Goal: Consume media (video, audio): Consume media (video, audio)

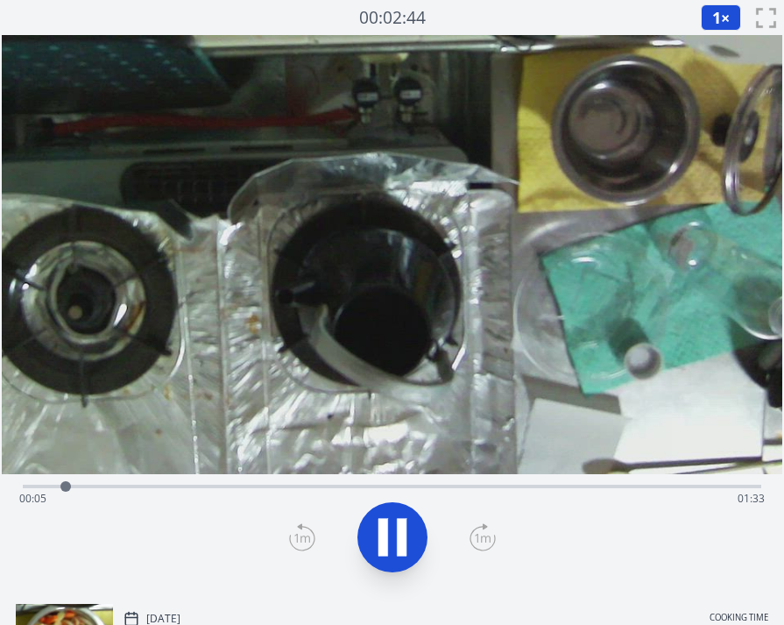
click at [162, 486] on div "Time elapsed: 00:05 Time remaining: 01:33" at bounding box center [392, 499] width 746 height 28
drag, startPoint x: 211, startPoint y: 489, endPoint x: 221, endPoint y: 491, distance: 9.8
click at [216, 490] on div "Time elapsed: 00:18 Time remaining: 01:19" at bounding box center [392, 499] width 746 height 28
drag, startPoint x: 308, startPoint y: 496, endPoint x: 321, endPoint y: 495, distance: 12.3
click at [309, 496] on div "Time elapsed: 00:26 Time remaining: 01:12" at bounding box center [392, 499] width 746 height 28
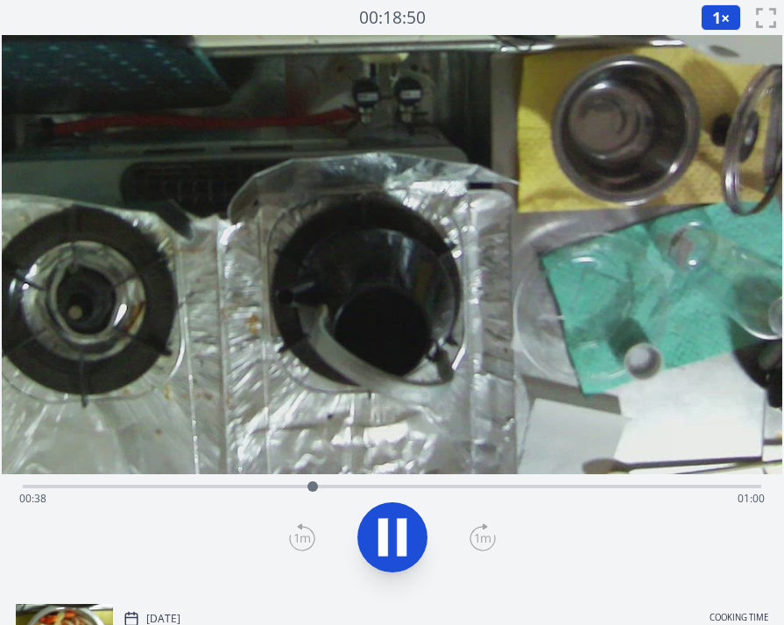
click at [417, 485] on div "Time elapsed: 00:38 Time remaining: 01:00" at bounding box center [392, 499] width 746 height 28
click at [585, 485] on div "Time elapsed: 01:11 Time remaining: 00:27" at bounding box center [392, 499] width 746 height 28
click at [568, 488] on div "Time elapsed: 01:15 Time remaining: 00:23" at bounding box center [392, 499] width 746 height 28
click at [731, 490] on div "Time elapsed: 01:30 Time remaining: 00:07" at bounding box center [392, 499] width 746 height 28
click at [696, 492] on div "Time elapsed: 01:34 Time remaining: 00:04" at bounding box center [392, 499] width 746 height 28
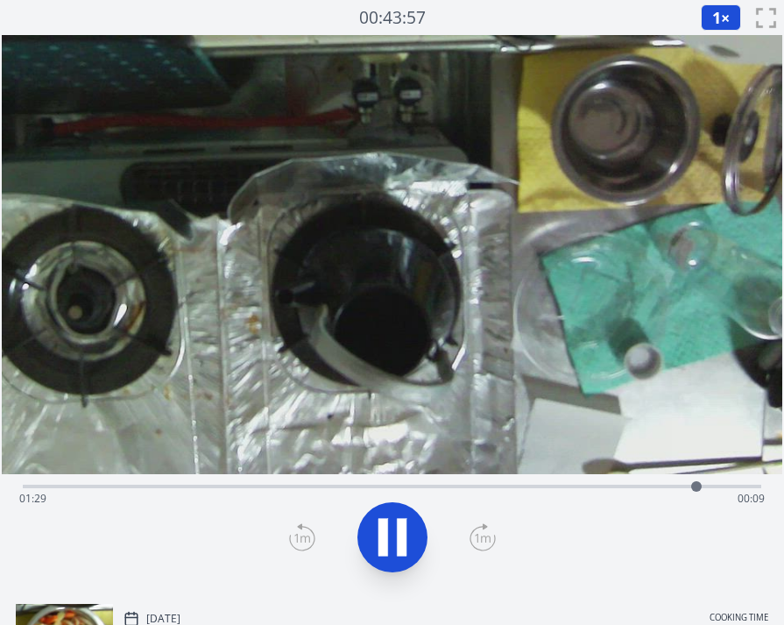
drag, startPoint x: 646, startPoint y: 490, endPoint x: 601, endPoint y: 487, distance: 44.8
click at [625, 488] on div "Time elapsed: 01:29 Time remaining: 00:09" at bounding box center [392, 499] width 746 height 28
drag, startPoint x: 584, startPoint y: 486, endPoint x: 565, endPoint y: 487, distance: 19.3
click at [581, 487] on div "Time elapsed: 01:20 Time remaining: 00:18" at bounding box center [392, 499] width 746 height 28
click at [514, 486] on div "Time elapsed: 01:14 Time remaining: 00:24" at bounding box center [392, 499] width 746 height 28
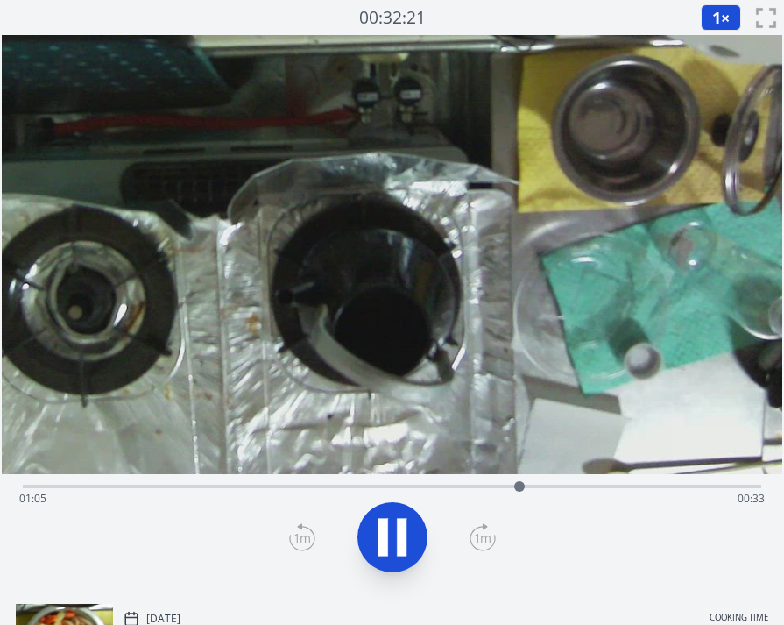
click at [546, 485] on div "Time elapsed: 01:05 Time remaining: 00:33" at bounding box center [392, 499] width 746 height 28
click at [558, 485] on div at bounding box center [561, 486] width 11 height 11
click at [576, 485] on div at bounding box center [574, 486] width 26 height 26
click at [590, 485] on div at bounding box center [582, 486] width 26 height 26
click at [407, 528] on icon at bounding box center [392, 537] width 49 height 49
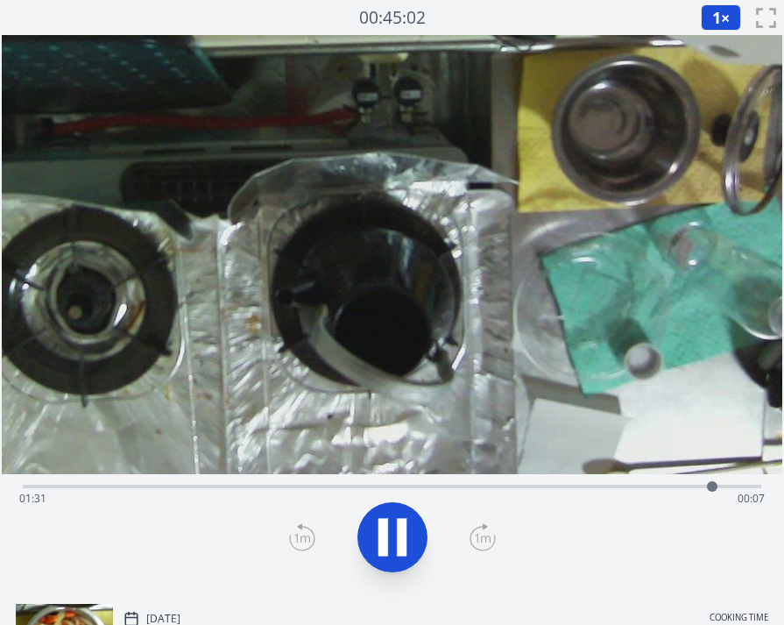
click at [392, 553] on icon at bounding box center [392, 537] width 49 height 49
click at [398, 525] on icon at bounding box center [392, 537] width 49 height 49
click at [400, 522] on icon at bounding box center [402, 538] width 10 height 38
click at [700, 481] on div "Time elapsed: 01:32 Time remaining: 00:06" at bounding box center [392, 484] width 739 height 21
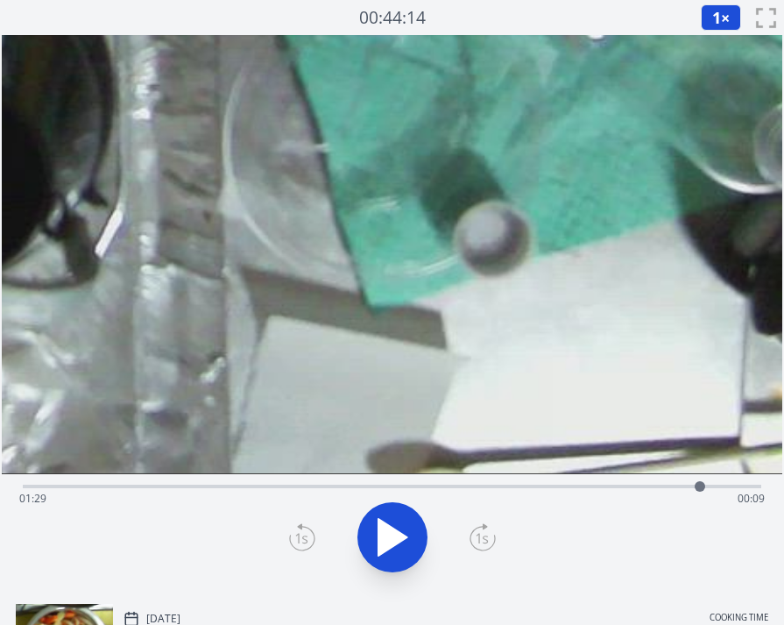
drag, startPoint x: 663, startPoint y: 387, endPoint x: 33, endPoint y: 98, distance: 693.2
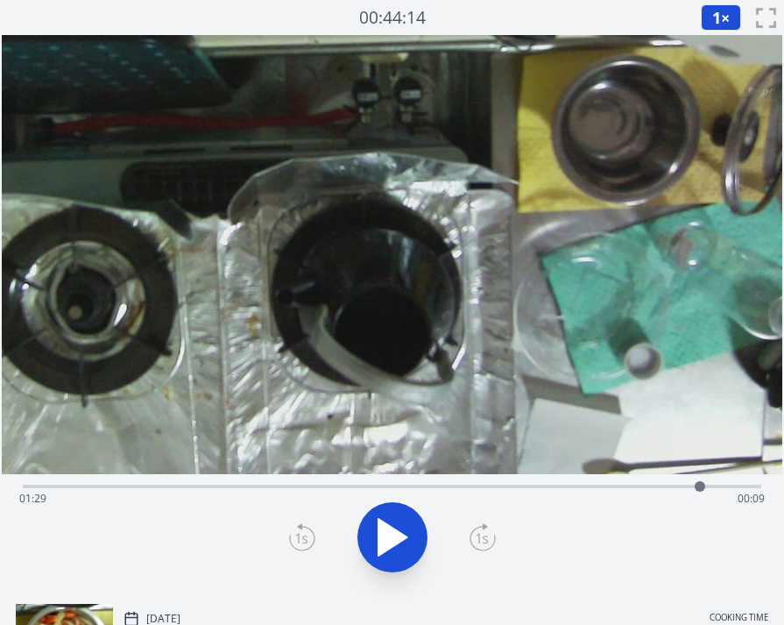
drag, startPoint x: 407, startPoint y: 485, endPoint x: 421, endPoint y: 485, distance: 14.0
click at [409, 485] on div "Time elapsed: 01:29 Time remaining: 00:09" at bounding box center [392, 499] width 746 height 28
click at [443, 484] on div "Time elapsed: 00:51 Time remaining: 00:47" at bounding box center [392, 484] width 739 height 21
click at [457, 487] on div "Time elapsed: 00:55 Time remaining: 00:43" at bounding box center [392, 499] width 746 height 28
click at [395, 528] on icon at bounding box center [392, 537] width 49 height 49
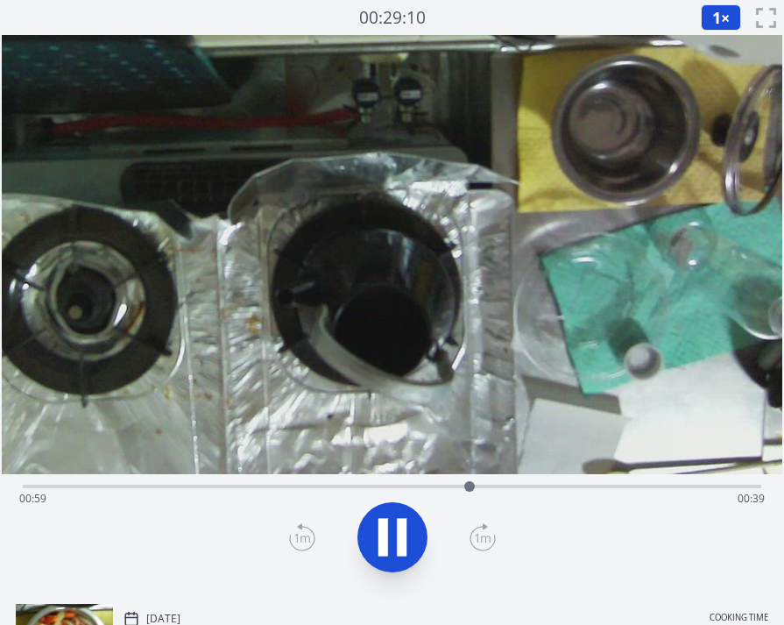
click at [478, 486] on div at bounding box center [470, 486] width 26 height 26
click at [395, 534] on icon at bounding box center [392, 537] width 49 height 49
click at [395, 534] on icon at bounding box center [393, 537] width 29 height 37
click at [402, 534] on icon at bounding box center [402, 538] width 10 height 38
click at [554, 487] on div "Time elapsed: 01:05 Time remaining: 00:33" at bounding box center [392, 499] width 746 height 28
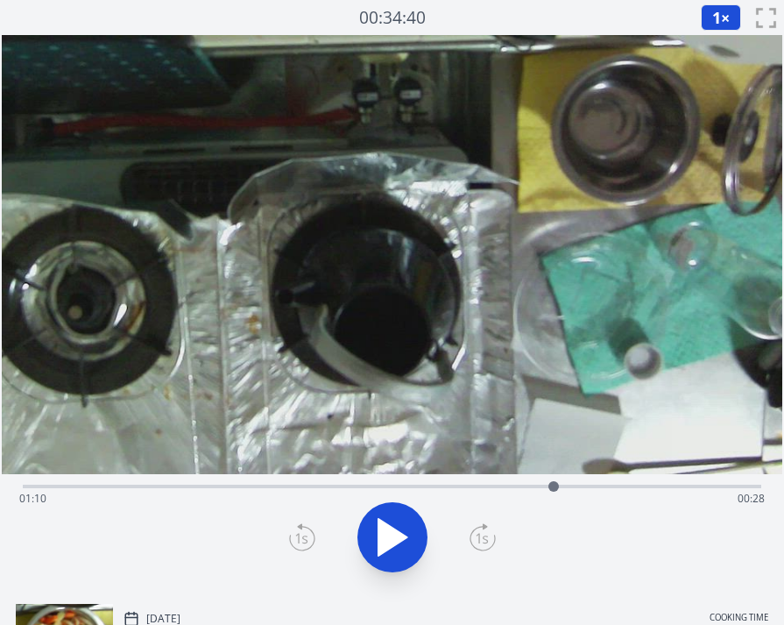
click at [578, 484] on div "Time elapsed: 01:10 Time remaining: 00:28" at bounding box center [392, 484] width 739 height 21
click at [399, 524] on icon at bounding box center [392, 537] width 49 height 49
click at [399, 524] on icon at bounding box center [402, 538] width 10 height 38
click at [399, 524] on icon at bounding box center [392, 537] width 49 height 49
click at [399, 524] on icon at bounding box center [402, 538] width 10 height 38
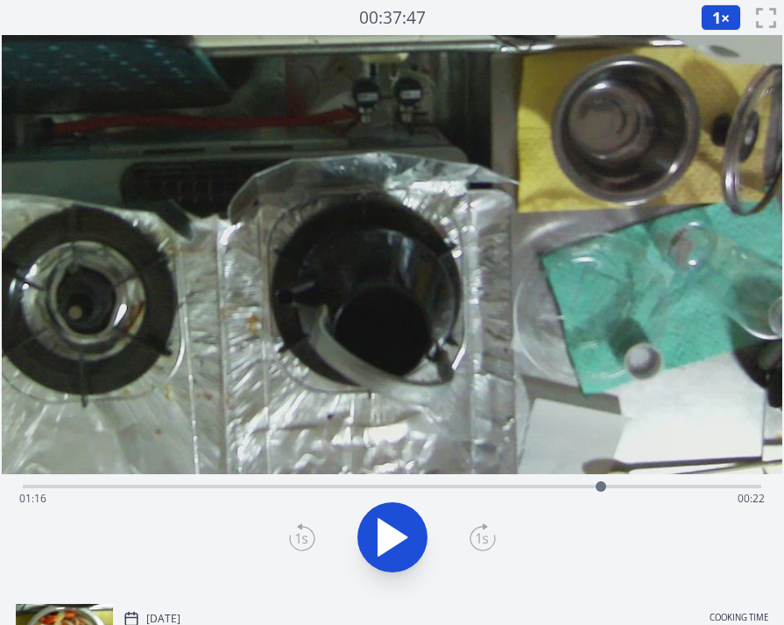
click at [399, 524] on icon at bounding box center [392, 537] width 49 height 49
click at [399, 524] on icon at bounding box center [402, 538] width 10 height 38
click at [399, 524] on icon at bounding box center [392, 537] width 49 height 49
click at [399, 524] on icon at bounding box center [402, 538] width 10 height 38
click at [399, 524] on icon at bounding box center [392, 537] width 49 height 49
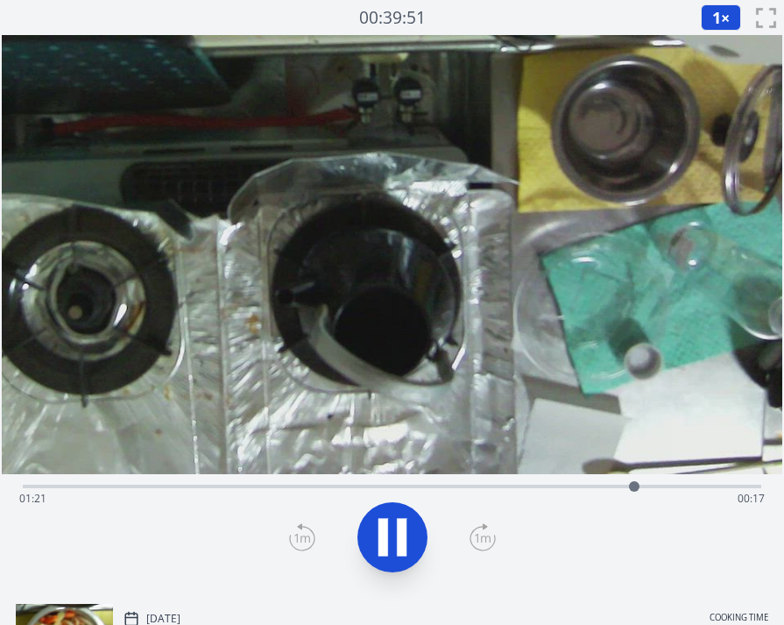
click at [399, 524] on icon at bounding box center [402, 538] width 10 height 38
click at [399, 524] on icon at bounding box center [392, 537] width 49 height 49
click at [399, 524] on icon at bounding box center [402, 538] width 10 height 38
click at [402, 528] on icon at bounding box center [392, 537] width 49 height 49
click at [402, 528] on icon at bounding box center [402, 538] width 10 height 38
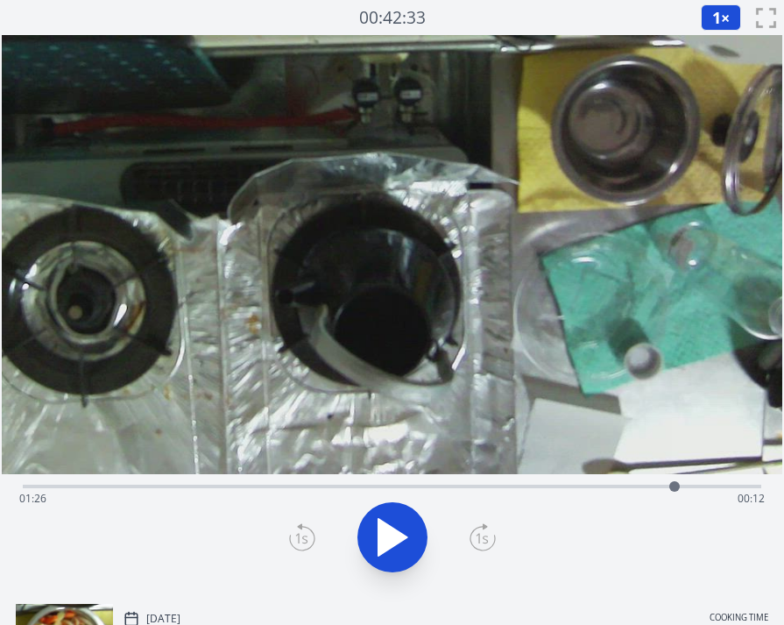
click at [402, 528] on icon at bounding box center [392, 537] width 49 height 49
click at [402, 528] on icon at bounding box center [402, 538] width 10 height 38
click at [451, 487] on div "Time elapsed: 01:30 Time remaining: 00:08" at bounding box center [392, 499] width 746 height 28
click at [532, 487] on div "Time elapsed: 00:56 Time remaining: 00:42" at bounding box center [392, 499] width 746 height 28
click at [572, 485] on div "Time elapsed: 01:07 Time remaining: 00:31" at bounding box center [392, 499] width 746 height 28
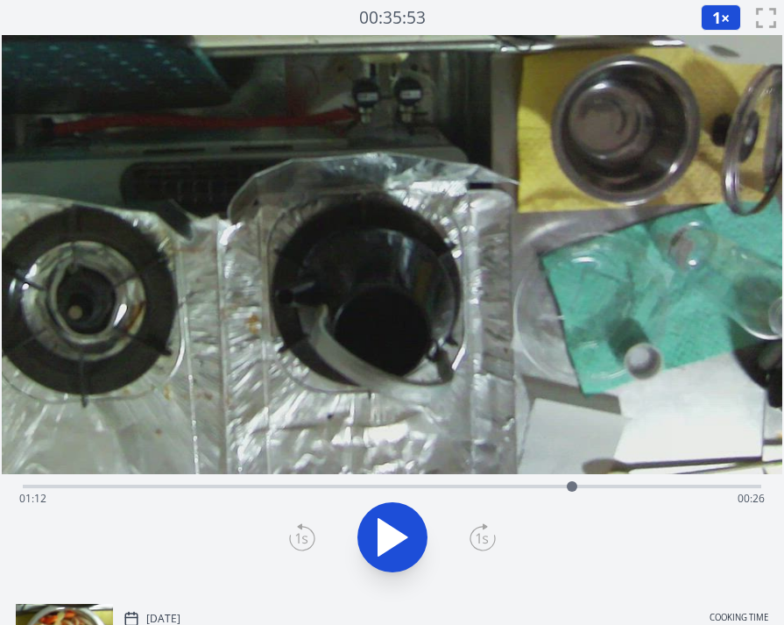
click at [554, 481] on div "Time elapsed: 01:12 Time remaining: 00:26" at bounding box center [392, 484] width 739 height 21
click at [526, 486] on div "Time elapsed: 01:10 Time remaining: 00:28" at bounding box center [392, 499] width 746 height 28
click at [484, 485] on div "Time elapsed: 01:06 Time remaining: 00:32" at bounding box center [392, 499] width 746 height 28
drag, startPoint x: 444, startPoint y: 485, endPoint x: 521, endPoint y: 483, distance: 77.2
click at [464, 485] on div "Time elapsed: 01:01 Time remaining: 00:37" at bounding box center [392, 499] width 746 height 28
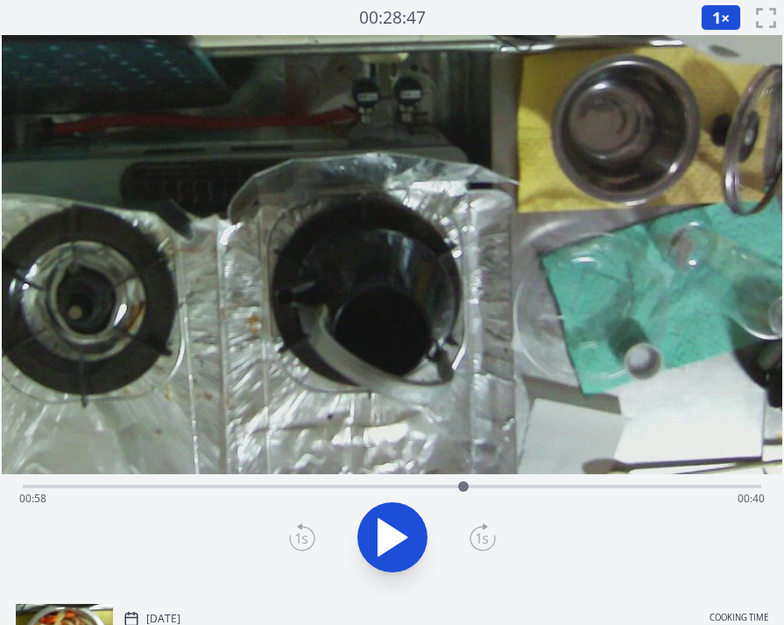
click at [530, 483] on div "Time elapsed: 00:58 Time remaining: 00:40" at bounding box center [392, 484] width 739 height 21
drag, startPoint x: 566, startPoint y: 485, endPoint x: 606, endPoint y: 484, distance: 40.3
click at [578, 485] on div "Time elapsed: 01:07 Time remaining: 00:31" at bounding box center [392, 499] width 746 height 28
drag, startPoint x: 607, startPoint y: 484, endPoint x: 620, endPoint y: 484, distance: 13.1
click at [613, 484] on div "Time elapsed: 01:13 Time remaining: 00:25" at bounding box center [392, 484] width 739 height 21
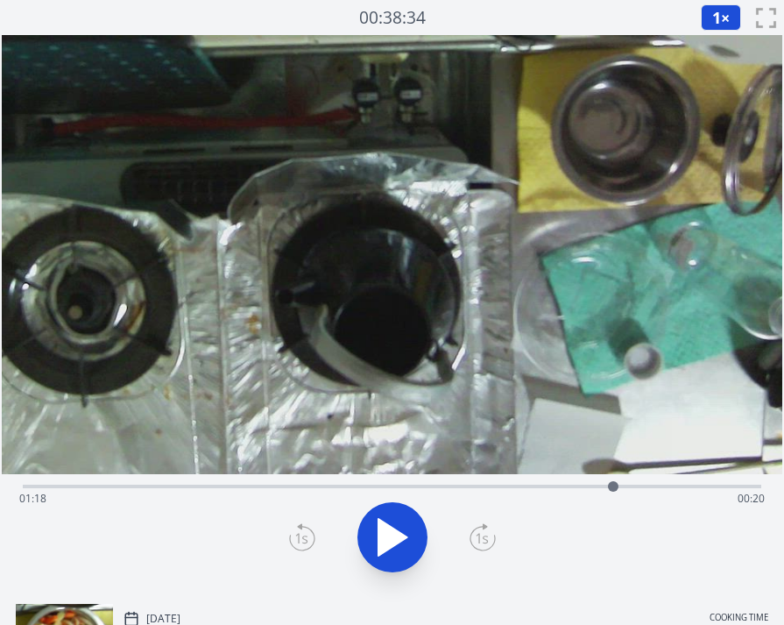
click at [642, 485] on div "Time elapsed: 01:18 Time remaining: 00:20" at bounding box center [392, 499] width 746 height 28
click at [661, 485] on div "Time elapsed: 01:22 Time remaining: 00:16" at bounding box center [392, 499] width 746 height 28
click at [696, 485] on div "Time elapsed: 01:24 Time remaining: 00:14" at bounding box center [392, 499] width 746 height 28
click at [719, 485] on div "Time elapsed: 01:29 Time remaining: 00:09" at bounding box center [392, 499] width 746 height 28
click at [733, 485] on div "Time elapsed: 01:32 Time remaining: 00:06" at bounding box center [392, 499] width 746 height 28
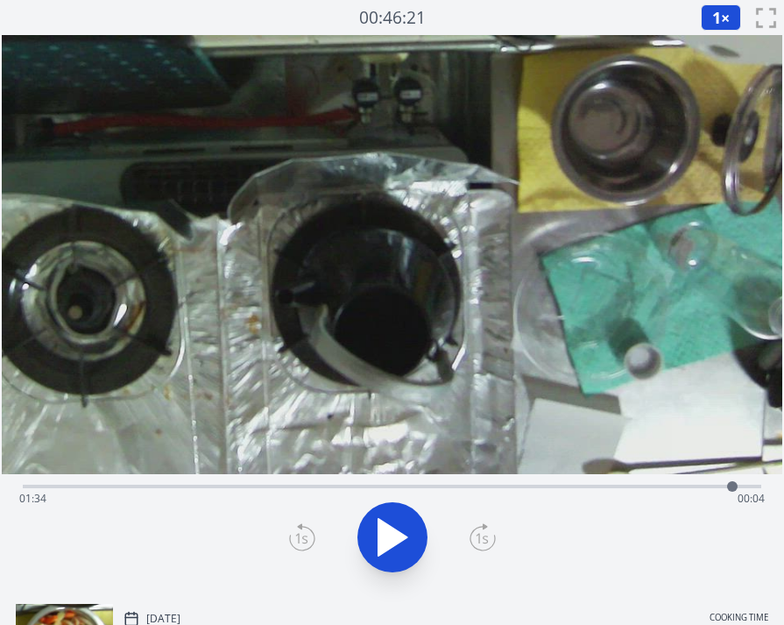
click at [748, 486] on div "Time elapsed: 01:34 Time remaining: 00:04" at bounding box center [392, 499] width 746 height 28
click at [680, 491] on div "Time elapsed: 01:36 Time remaining: 00:02" at bounding box center [392, 499] width 746 height 28
click at [774, 501] on div "Time elapsed: 01:27 Time remaining: 00:11" at bounding box center [392, 532] width 781 height 116
click at [655, 485] on div "Time elapsed: 01:27 Time remaining: 00:11" at bounding box center [392, 499] width 746 height 28
click at [635, 485] on div "Time elapsed: 01:23 Time remaining: 00:15" at bounding box center [392, 499] width 746 height 28
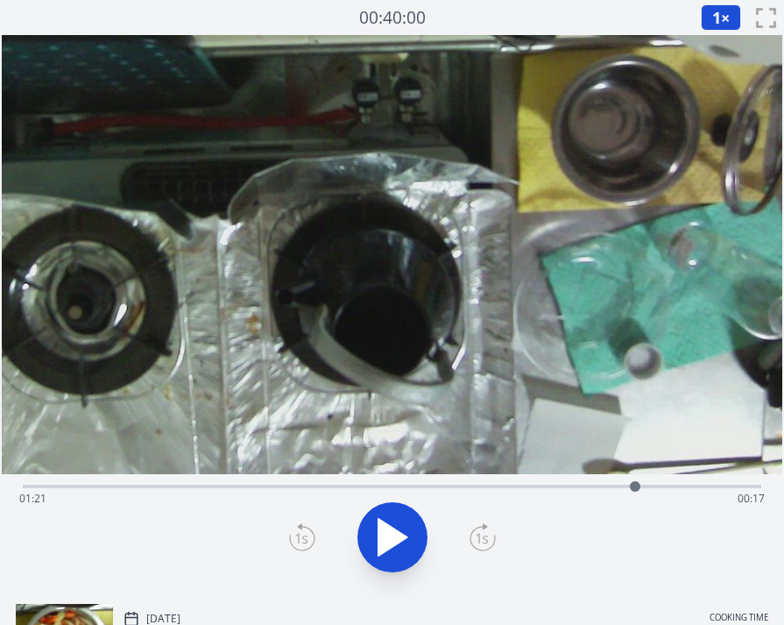
click at [623, 485] on div at bounding box center [635, 486] width 26 height 26
click at [605, 485] on div "Time elapsed: 01:19 Time remaining: 00:19" at bounding box center [392, 499] width 746 height 28
click at [585, 485] on div "Time elapsed: 01:17 Time remaining: 00:21" at bounding box center [392, 499] width 746 height 28
click at [556, 485] on div "Time elapsed: 01:14 Time remaining: 00:24" at bounding box center [392, 499] width 746 height 28
click at [539, 485] on div "Time elapsed: 01:10 Time remaining: 00:28" at bounding box center [392, 499] width 746 height 28
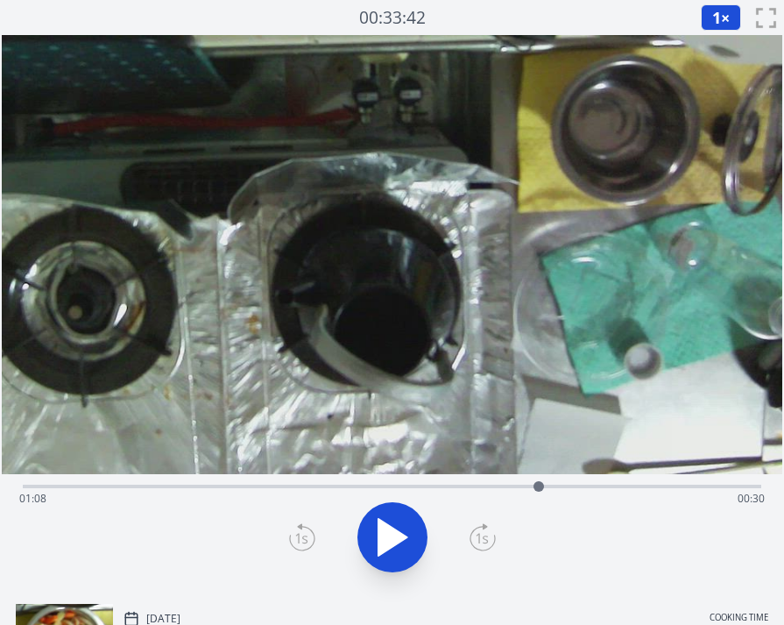
click at [539, 485] on div at bounding box center [539, 486] width 11 height 11
click at [511, 486] on div "Time elapsed: 01:08 Time remaining: 00:30" at bounding box center [392, 499] width 746 height 28
click at [528, 487] on div "Time elapsed: 01:04 Time remaining: 00:34" at bounding box center [392, 499] width 746 height 28
click at [504, 490] on div "Time elapsed: 01:06 Time remaining: 00:32" at bounding box center [392, 499] width 746 height 28
click at [372, 529] on icon at bounding box center [392, 537] width 49 height 49
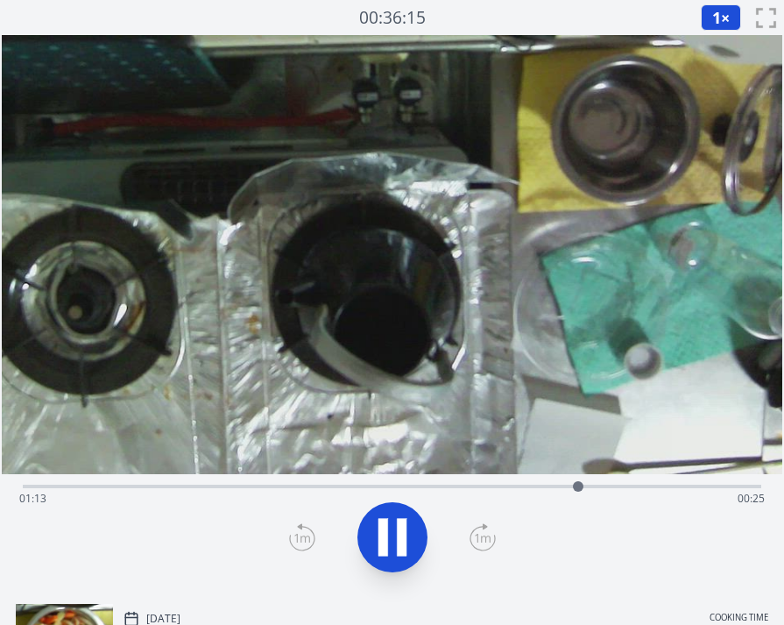
click at [372, 529] on icon at bounding box center [392, 537] width 49 height 49
click at [374, 528] on icon at bounding box center [392, 537] width 49 height 49
click at [375, 528] on icon at bounding box center [392, 537] width 49 height 49
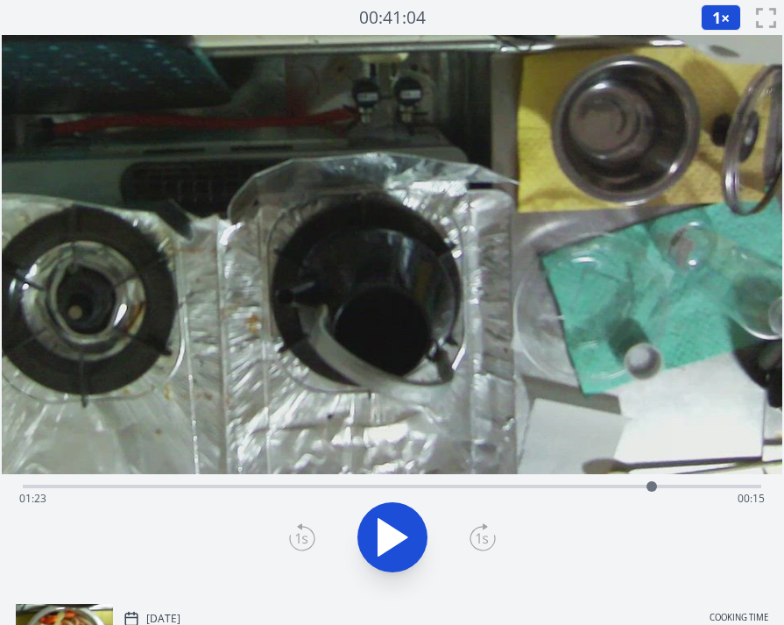
click at [375, 528] on icon at bounding box center [392, 537] width 49 height 49
click at [745, 491] on div "Time elapsed: 01:32 Time remaining: 00:06" at bounding box center [392, 499] width 746 height 28
drag, startPoint x: 753, startPoint y: 490, endPoint x: 733, endPoint y: 494, distance: 20.6
click at [752, 490] on div at bounding box center [752, 486] width 11 height 11
click at [630, 485] on div "Time elapsed: 01:37 Time remaining: 00:00" at bounding box center [392, 499] width 746 height 28
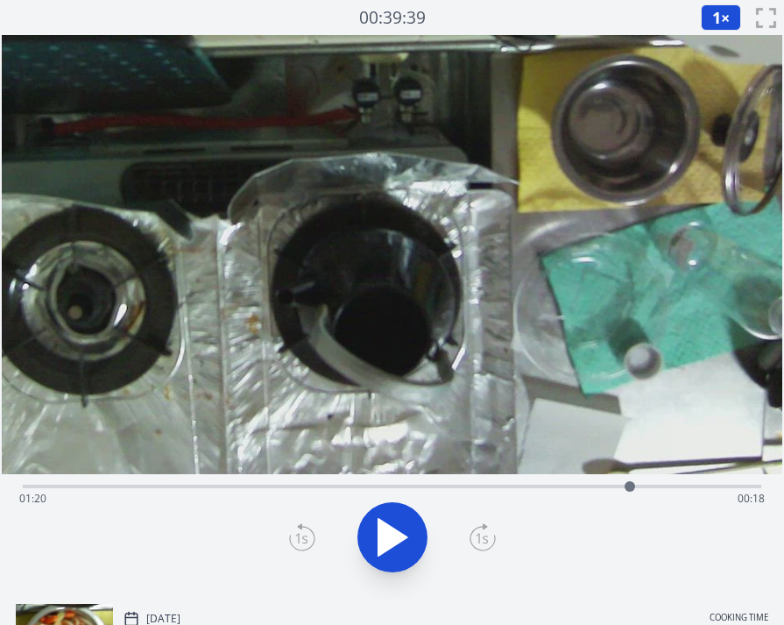
click at [273, 490] on div "Time elapsed: 01:20 Time remaining: 00:18" at bounding box center [392, 499] width 746 height 28
drag, startPoint x: 315, startPoint y: 490, endPoint x: 357, endPoint y: 488, distance: 42.1
click at [317, 489] on div "Time elapsed: 00:33 Time remaining: 01:05" at bounding box center [392, 499] width 746 height 28
click at [370, 488] on div "Time elapsed: 00:39 Time remaining: 00:59" at bounding box center [392, 499] width 746 height 28
click at [407, 487] on div "Time elapsed: 00:46 Time remaining: 00:52" at bounding box center [392, 499] width 746 height 28
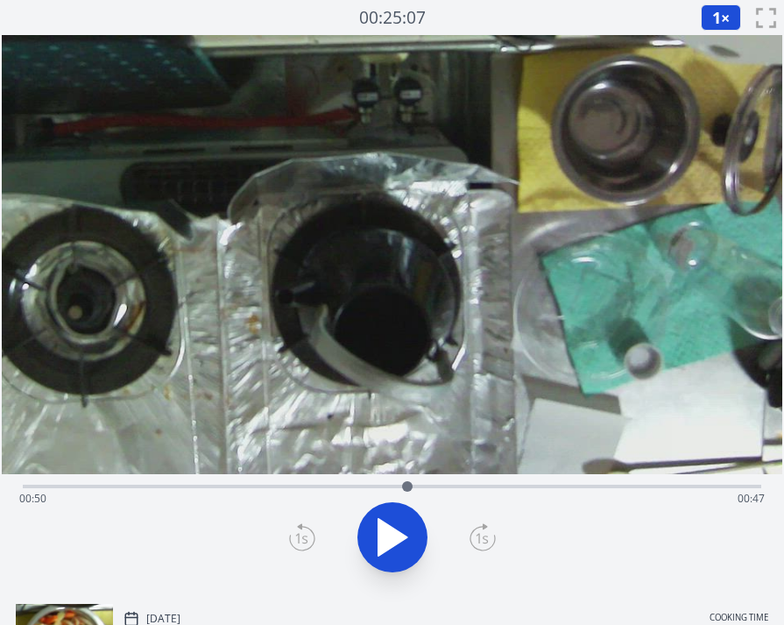
click at [448, 485] on div "Time elapsed: 00:50 Time remaining: 00:47" at bounding box center [392, 499] width 746 height 28
drag, startPoint x: 478, startPoint y: 486, endPoint x: 501, endPoint y: 487, distance: 23.7
click at [490, 487] on div "Time elapsed: 00:56 Time remaining: 00:42" at bounding box center [392, 499] width 746 height 28
drag, startPoint x: 520, startPoint y: 487, endPoint x: 535, endPoint y: 492, distance: 15.5
click at [535, 487] on div "Time elapsed: 01:01 Time remaining: 00:37" at bounding box center [392, 499] width 746 height 28
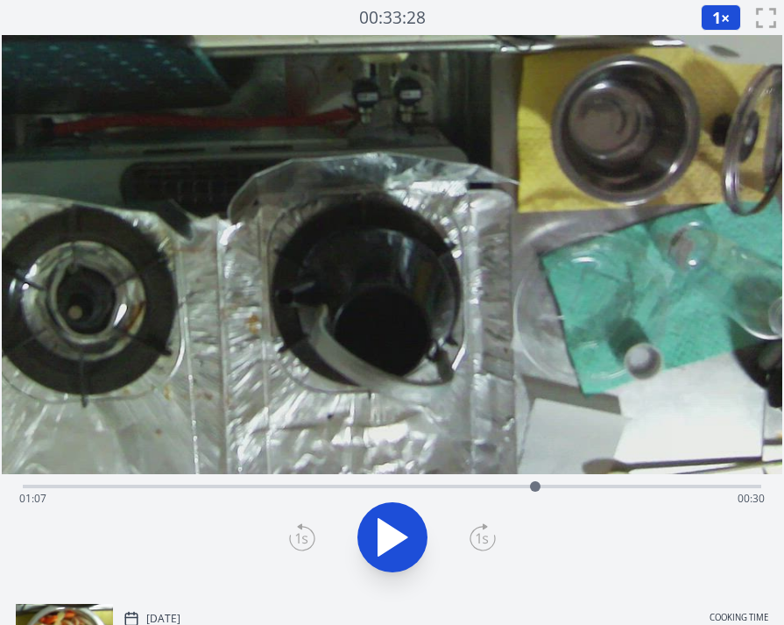
click at [52, 485] on div "Time elapsed: 01:07 Time remaining: 00:30" at bounding box center [392, 499] width 746 height 28
click at [131, 491] on div "Time elapsed: 00:03 Time remaining: 01:35" at bounding box center [392, 499] width 746 height 28
drag, startPoint x: 225, startPoint y: 479, endPoint x: 259, endPoint y: 479, distance: 34.2
click at [225, 479] on div "Time elapsed: 00:14 Time remaining: 01:24" at bounding box center [392, 484] width 739 height 21
click at [287, 479] on div "Time elapsed: 00:26 Time remaining: 01:12" at bounding box center [392, 484] width 739 height 21
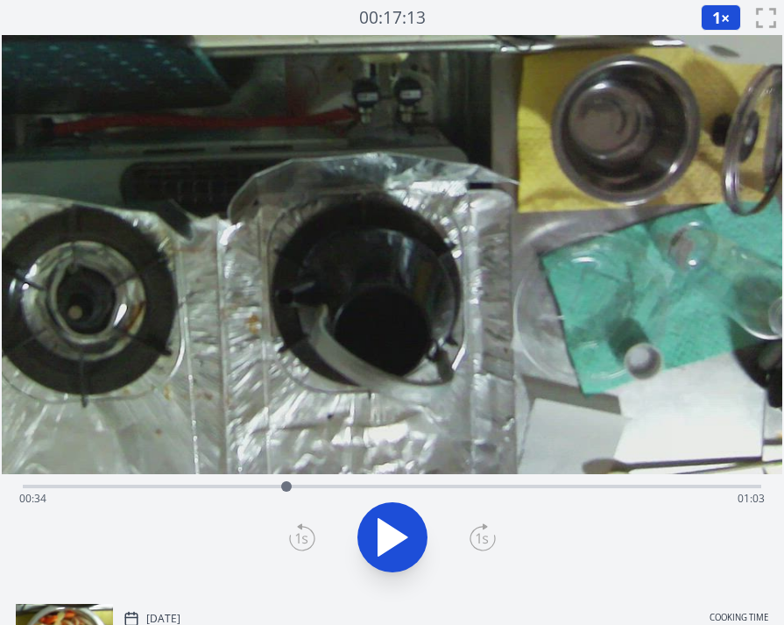
click at [312, 478] on div "Time elapsed: 00:34 Time remaining: 01:03" at bounding box center [392, 484] width 739 height 21
click at [352, 479] on div "Time elapsed: 00:38 Time remaining: 01:00" at bounding box center [392, 484] width 739 height 21
click at [405, 487] on div "Time elapsed: 00:43 Time remaining: 00:55" at bounding box center [392, 499] width 746 height 28
click at [396, 487] on div at bounding box center [405, 486] width 26 height 26
click at [386, 487] on div at bounding box center [396, 486] width 26 height 26
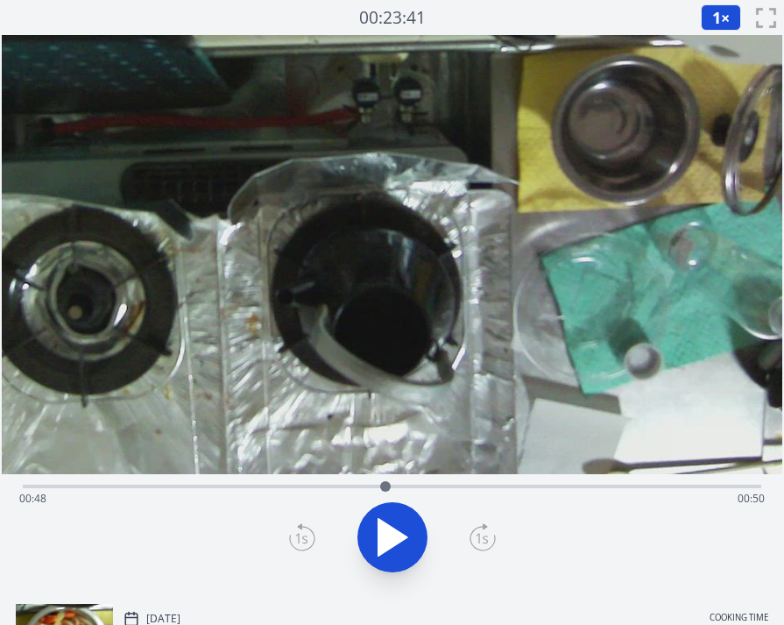
click at [376, 487] on div at bounding box center [385, 486] width 26 height 26
click at [358, 485] on div "Time elapsed: 00:46 Time remaining: 00:52" at bounding box center [392, 499] width 746 height 28
click at [369, 485] on div at bounding box center [358, 486] width 26 height 26
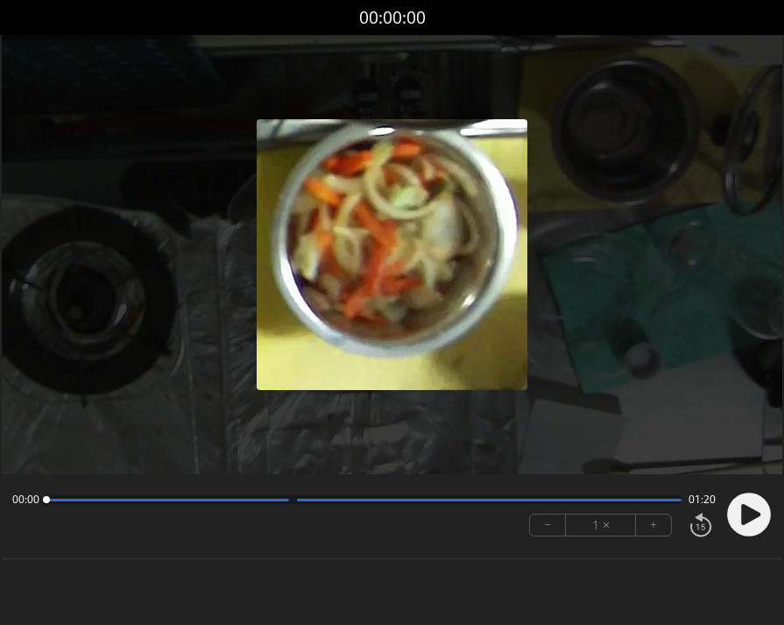
click at [746, 509] on icon at bounding box center [750, 514] width 19 height 21
click at [652, 529] on button "+" at bounding box center [653, 524] width 35 height 21
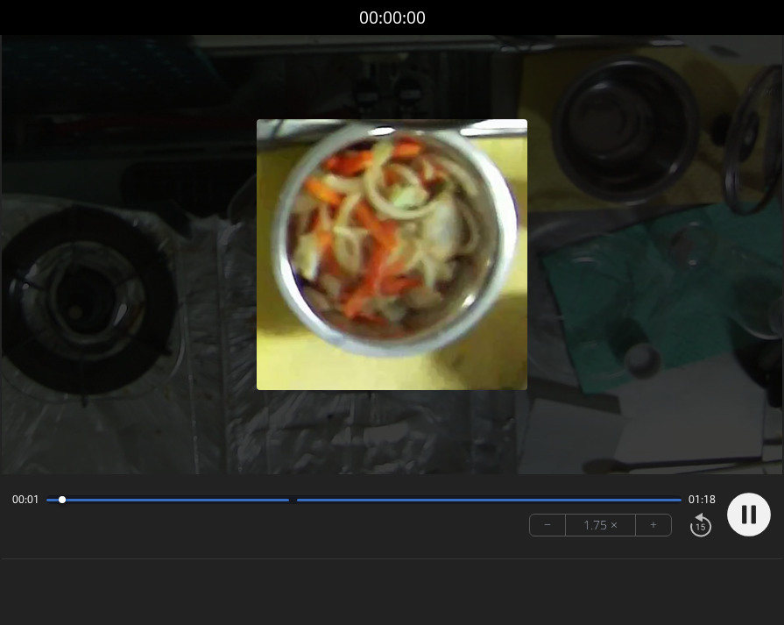
click at [652, 529] on button "+" at bounding box center [653, 524] width 35 height 21
